Goal: Check status

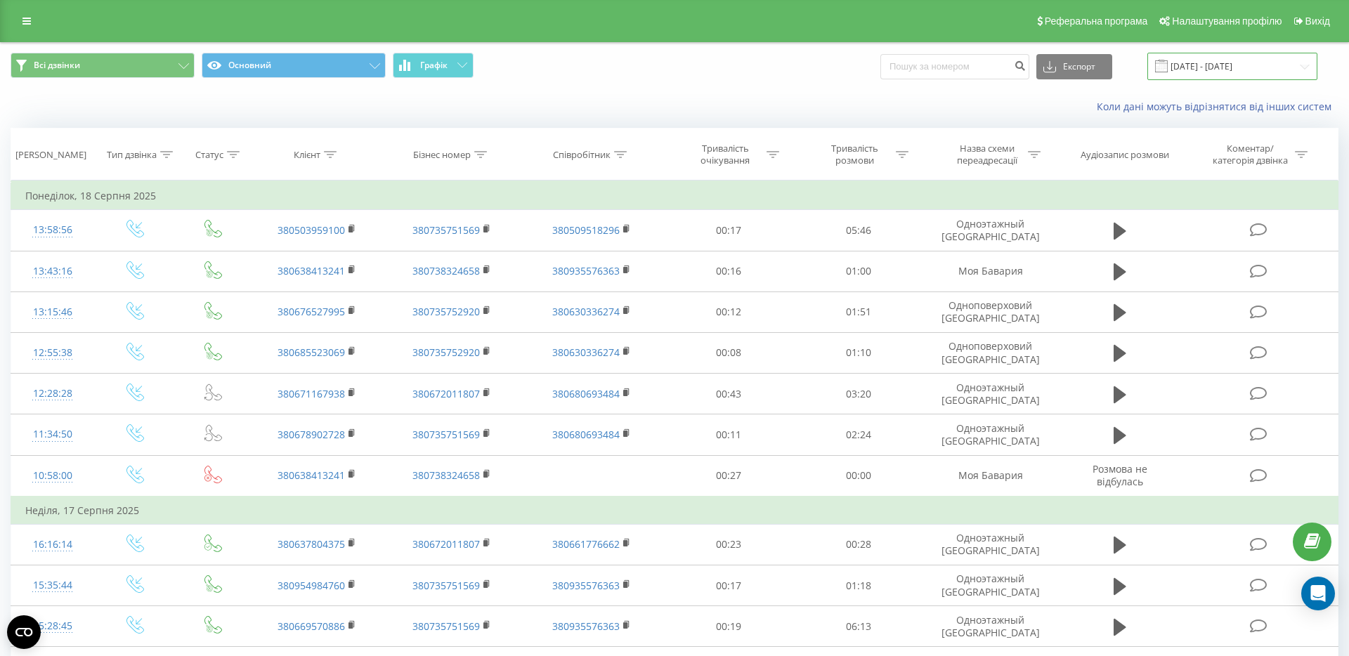
click at [1275, 74] on input "[DATE] - [DATE]" at bounding box center [1232, 66] width 170 height 27
click at [700, 117] on div "Коли дані можуть відрізнятися вiд інших систем" at bounding box center [674, 107] width 1347 height 34
click at [22, 22] on link at bounding box center [26, 21] width 25 height 20
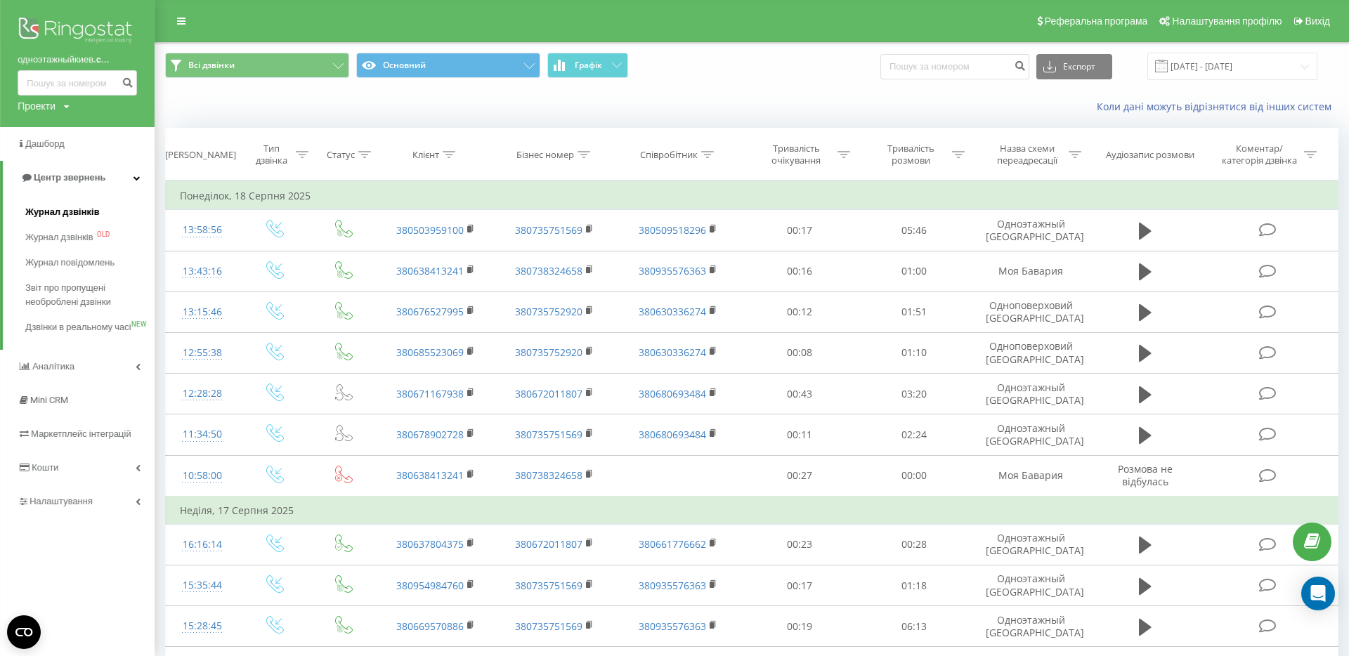
click at [84, 217] on span "Журнал дзвінків" at bounding box center [62, 212] width 74 height 14
